Goal: Navigation & Orientation: Understand site structure

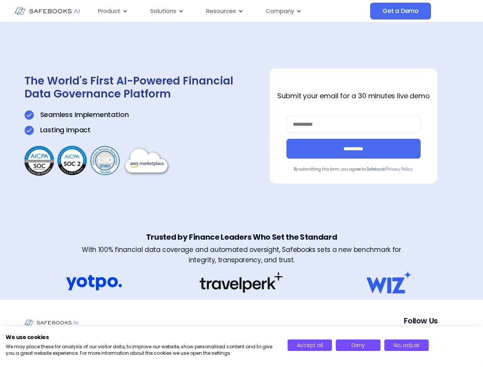
click at [241, 183] on div "**********" at bounding box center [241, 126] width 434 height 207
click at [231, 11] on span "Resources" at bounding box center [221, 11] width 30 height 9
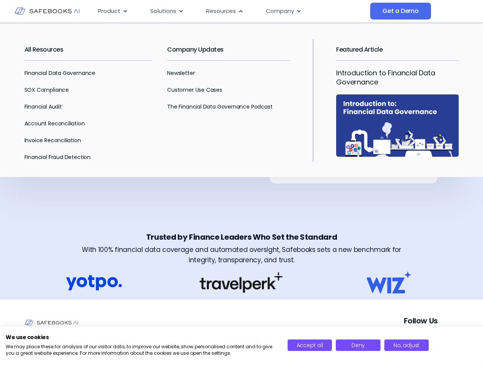
click at [113, 11] on span "Product" at bounding box center [109, 11] width 23 height 9
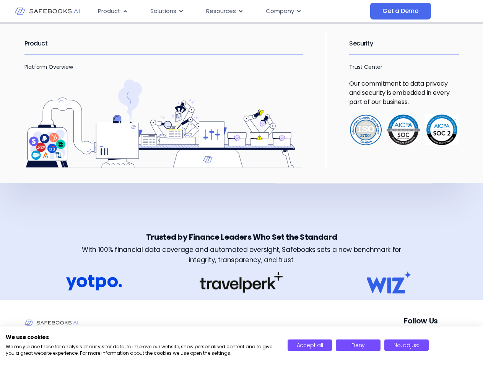
click at [125, 11] on icon "Menu" at bounding box center [124, 11] width 3 height 2
click at [167, 11] on span "Solutions" at bounding box center [163, 11] width 26 height 9
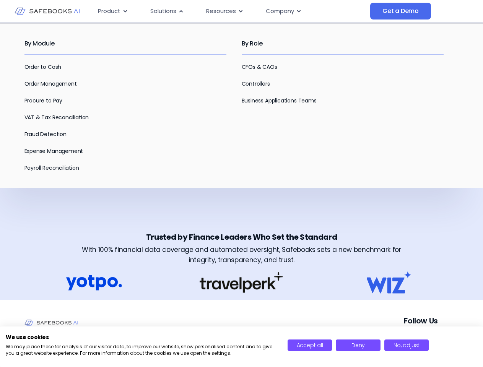
click at [180, 11] on icon "Menu" at bounding box center [180, 11] width 3 height 2
click at [224, 11] on span "Resources" at bounding box center [221, 11] width 30 height 9
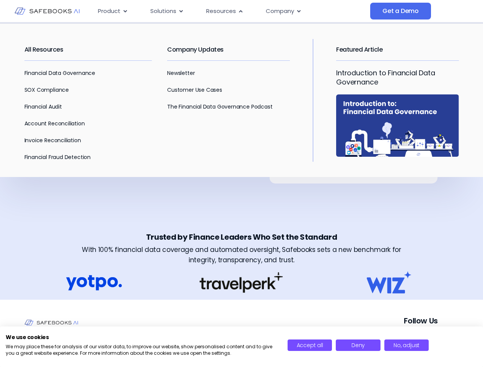
click at [240, 11] on icon "Menu" at bounding box center [240, 11] width 3 height 2
click at [283, 11] on span "Company" at bounding box center [280, 11] width 28 height 9
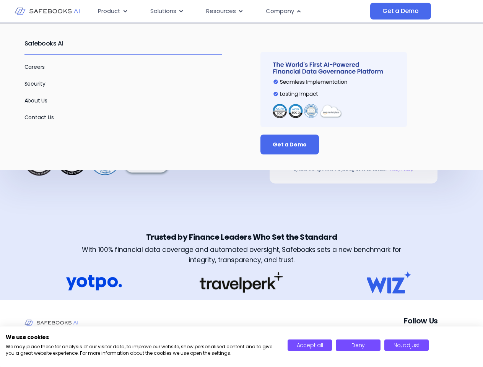
click at [298, 11] on icon "Menu" at bounding box center [298, 11] width 3 height 2
